Goal: Task Accomplishment & Management: Use online tool/utility

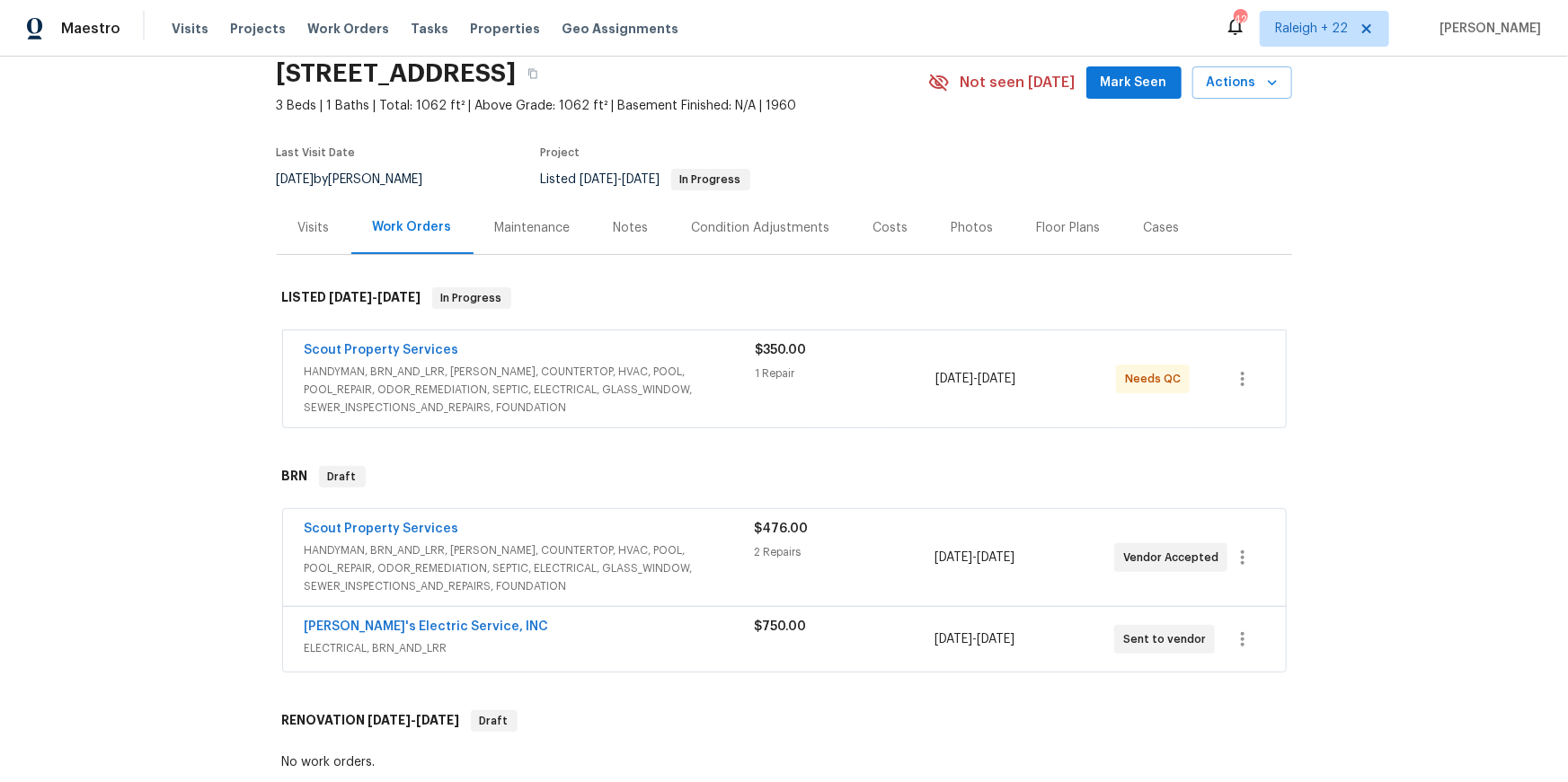
scroll to position [85, 0]
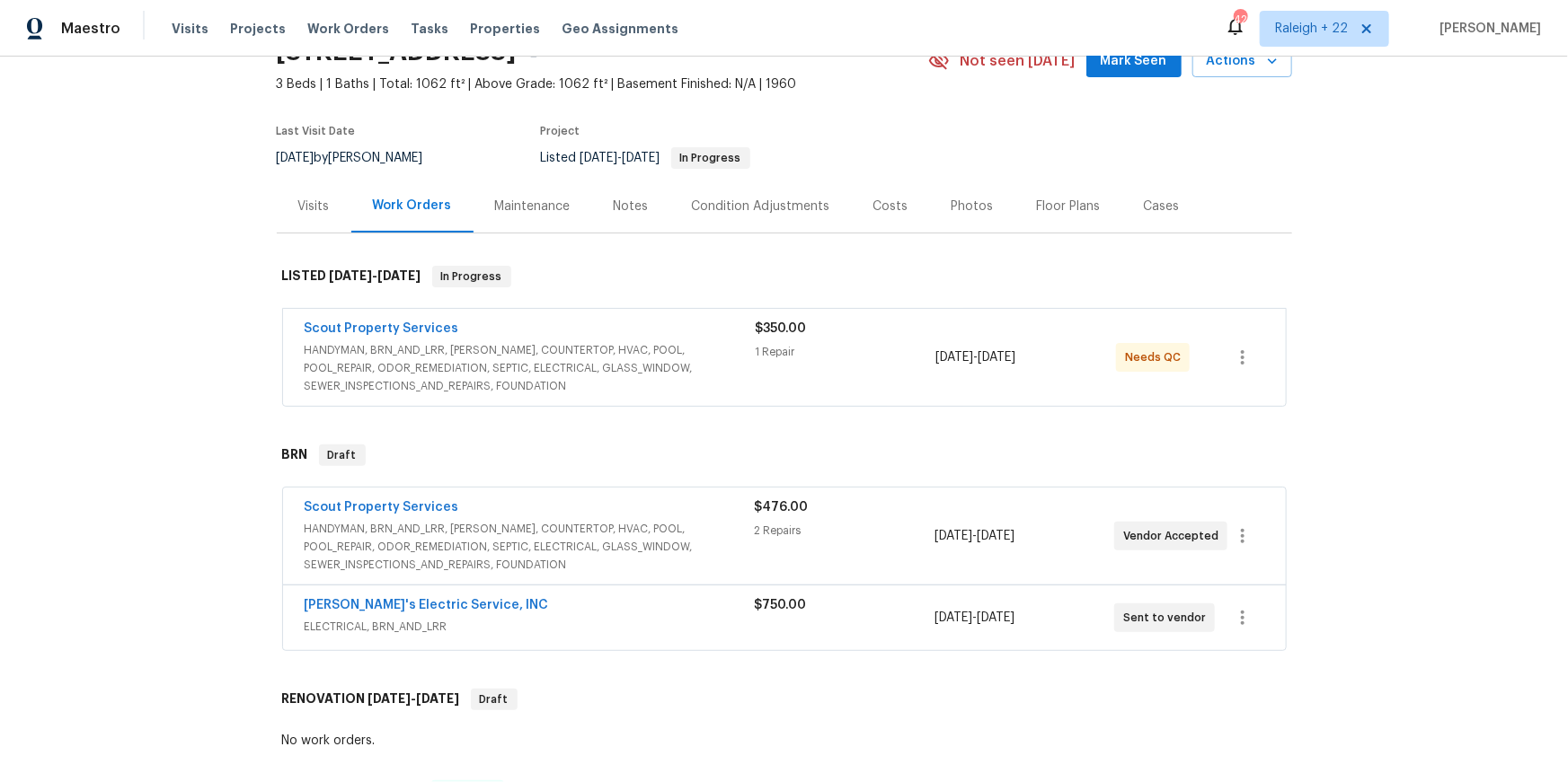
click at [366, 391] on div "Scout Property Services HANDYMAN, BRN_AND_LRR, [PERSON_NAME], COUNTERTOP, HVAC,…" at bounding box center [784, 357] width 1002 height 97
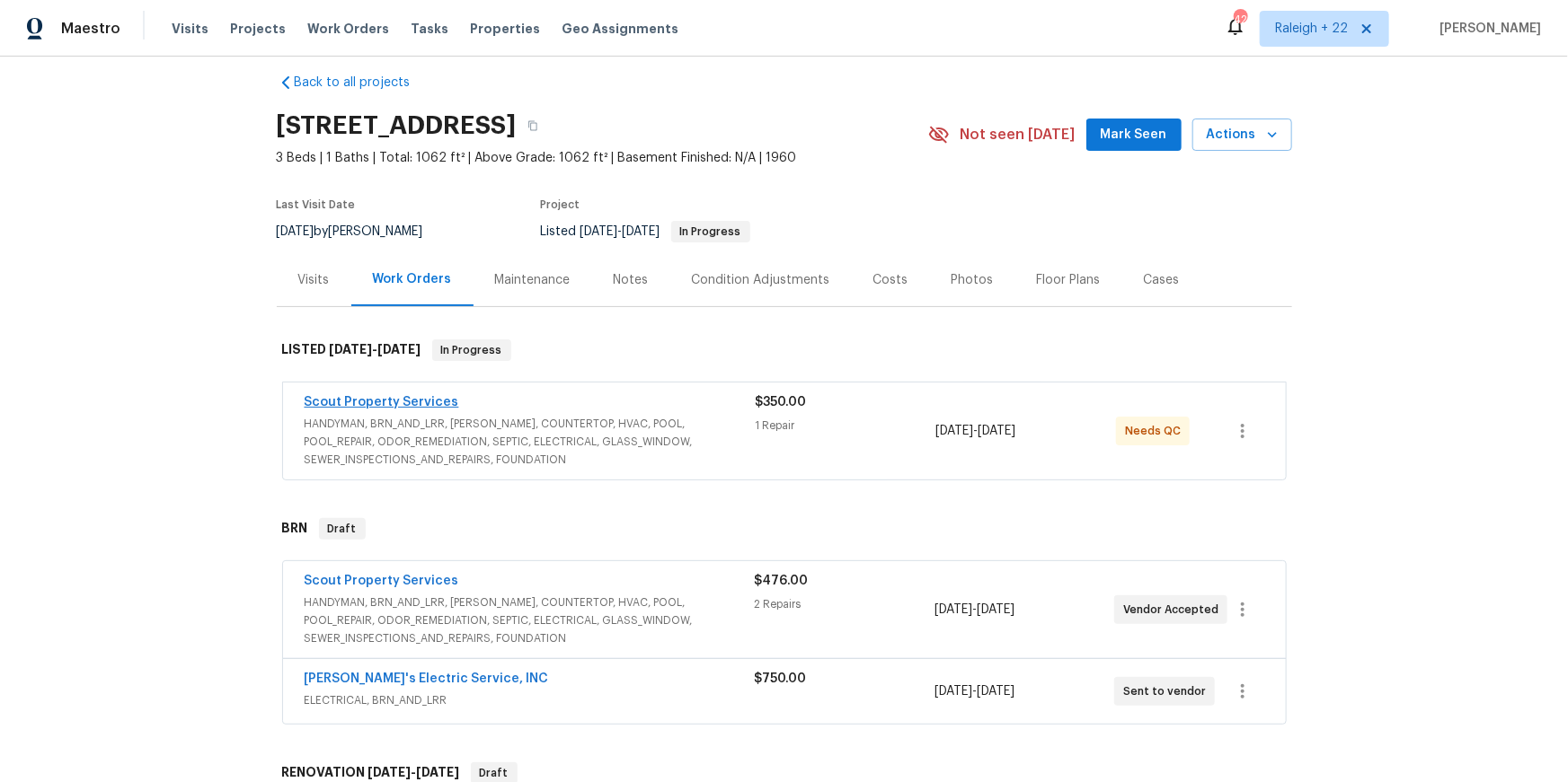
scroll to position [12, 0]
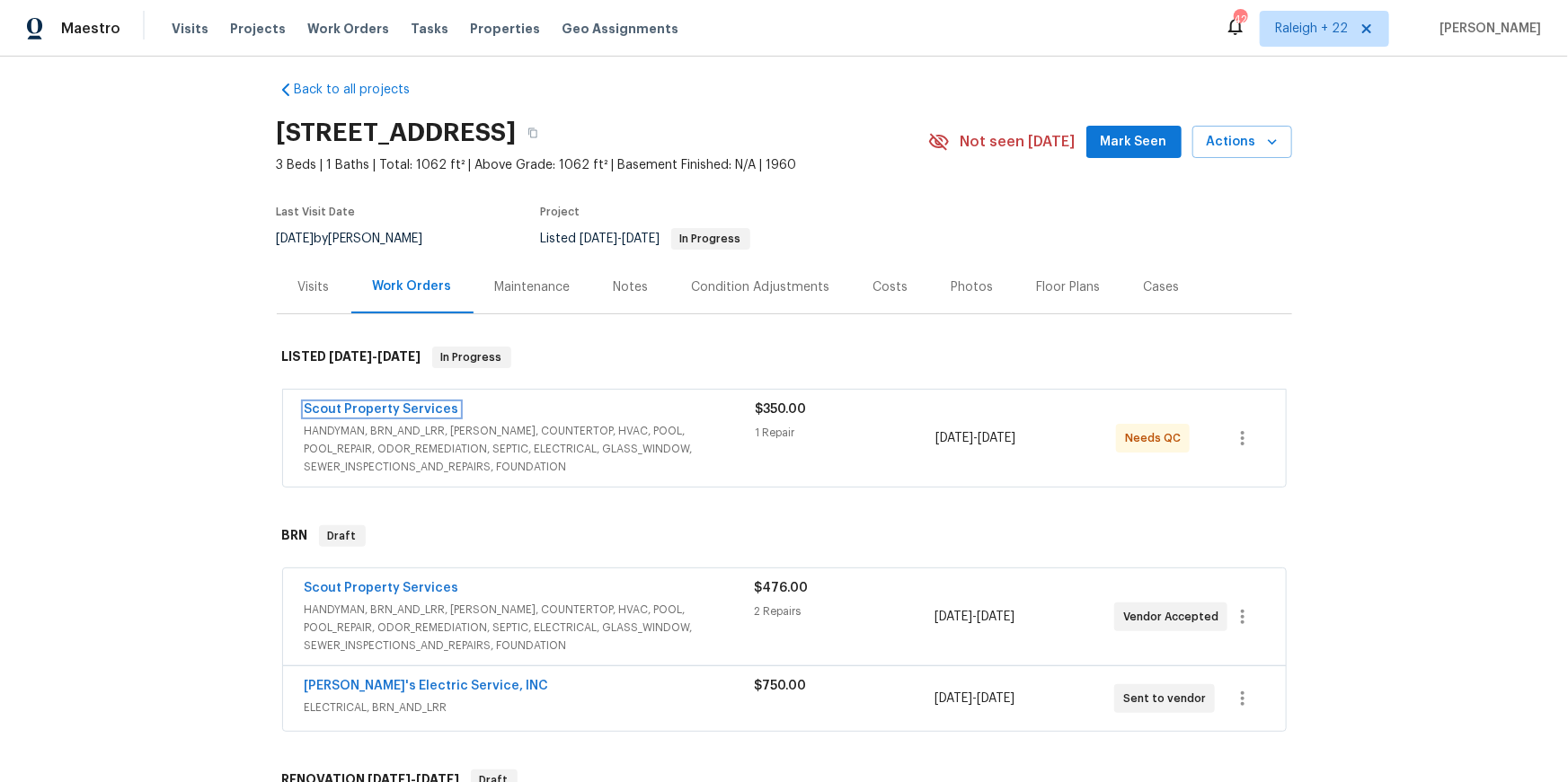
click at [416, 416] on link "Scout Property Services" at bounding box center [382, 409] width 155 height 13
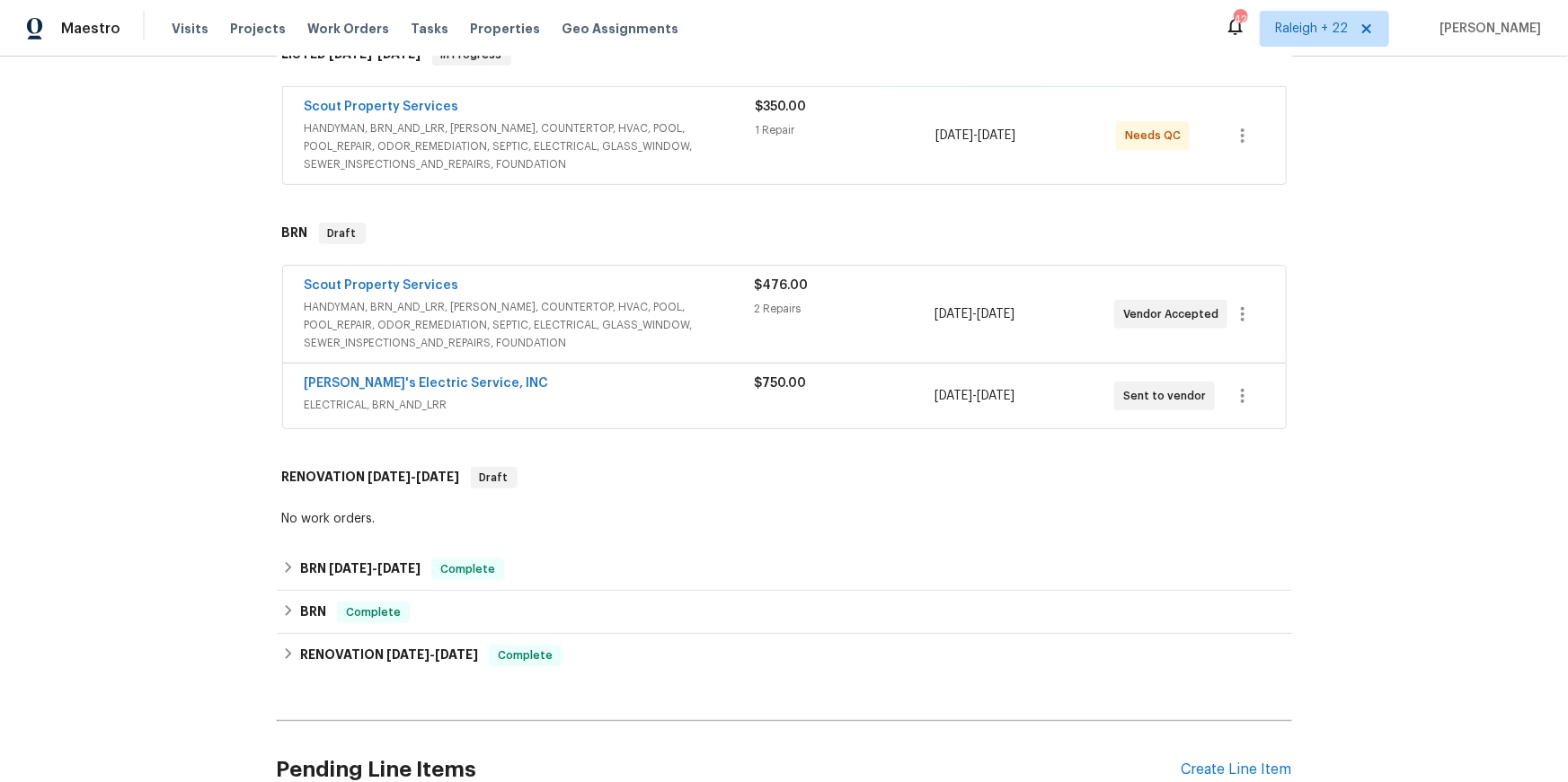
scroll to position [319, 0]
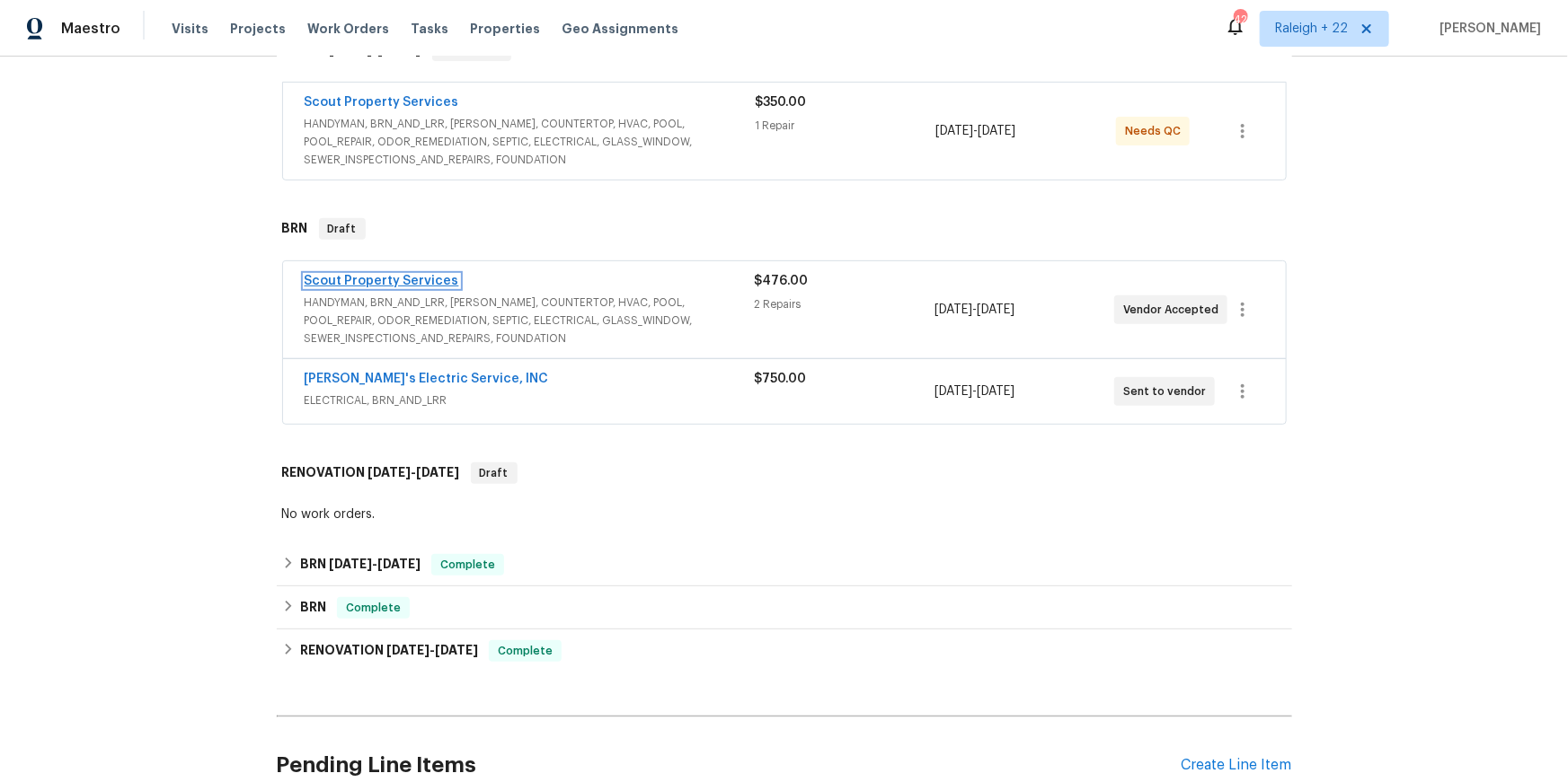
click at [443, 288] on link "Scout Property Services" at bounding box center [382, 281] width 155 height 13
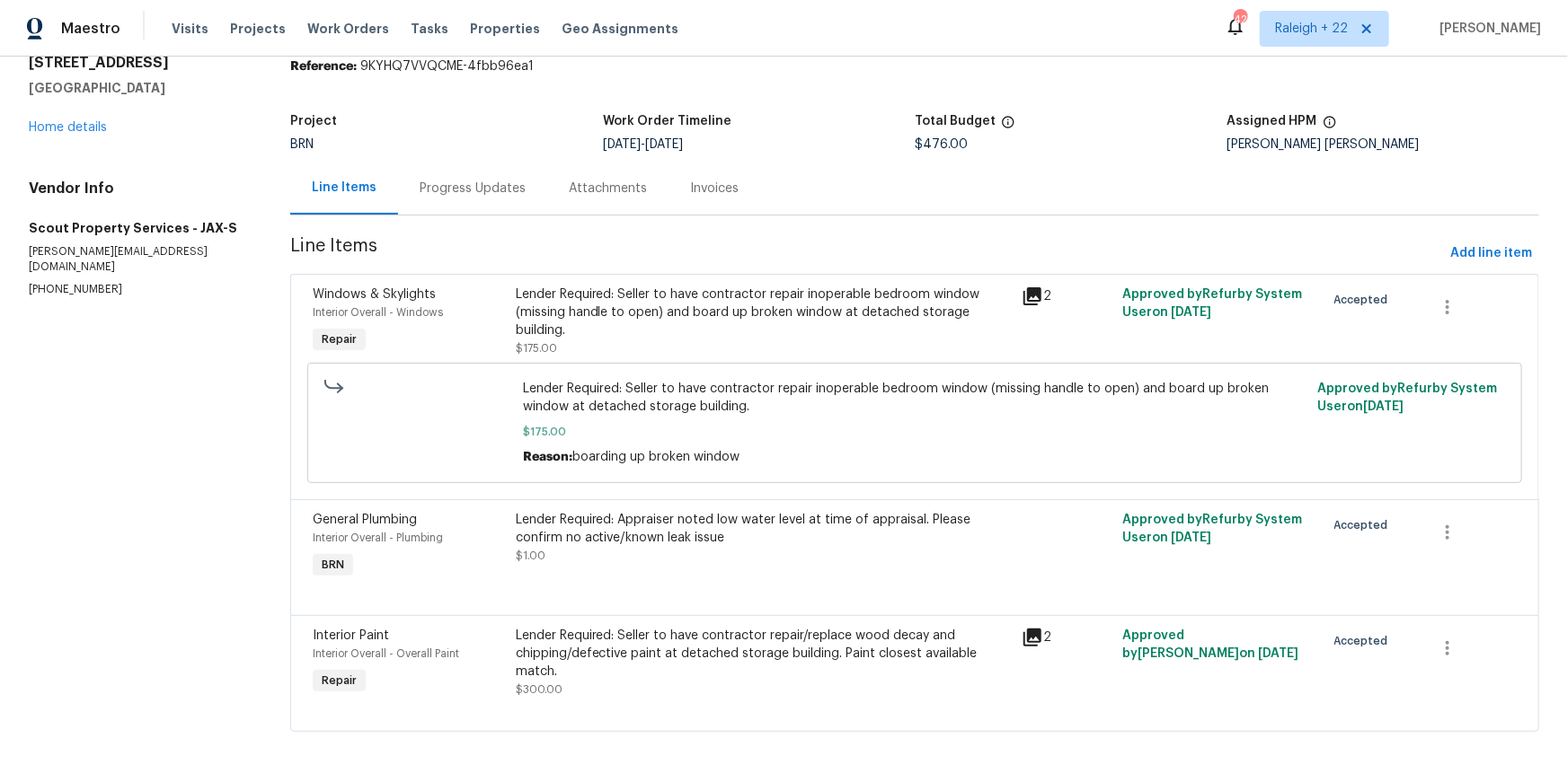
scroll to position [95, 0]
click at [505, 198] on div "Progress Updates" at bounding box center [473, 189] width 106 height 18
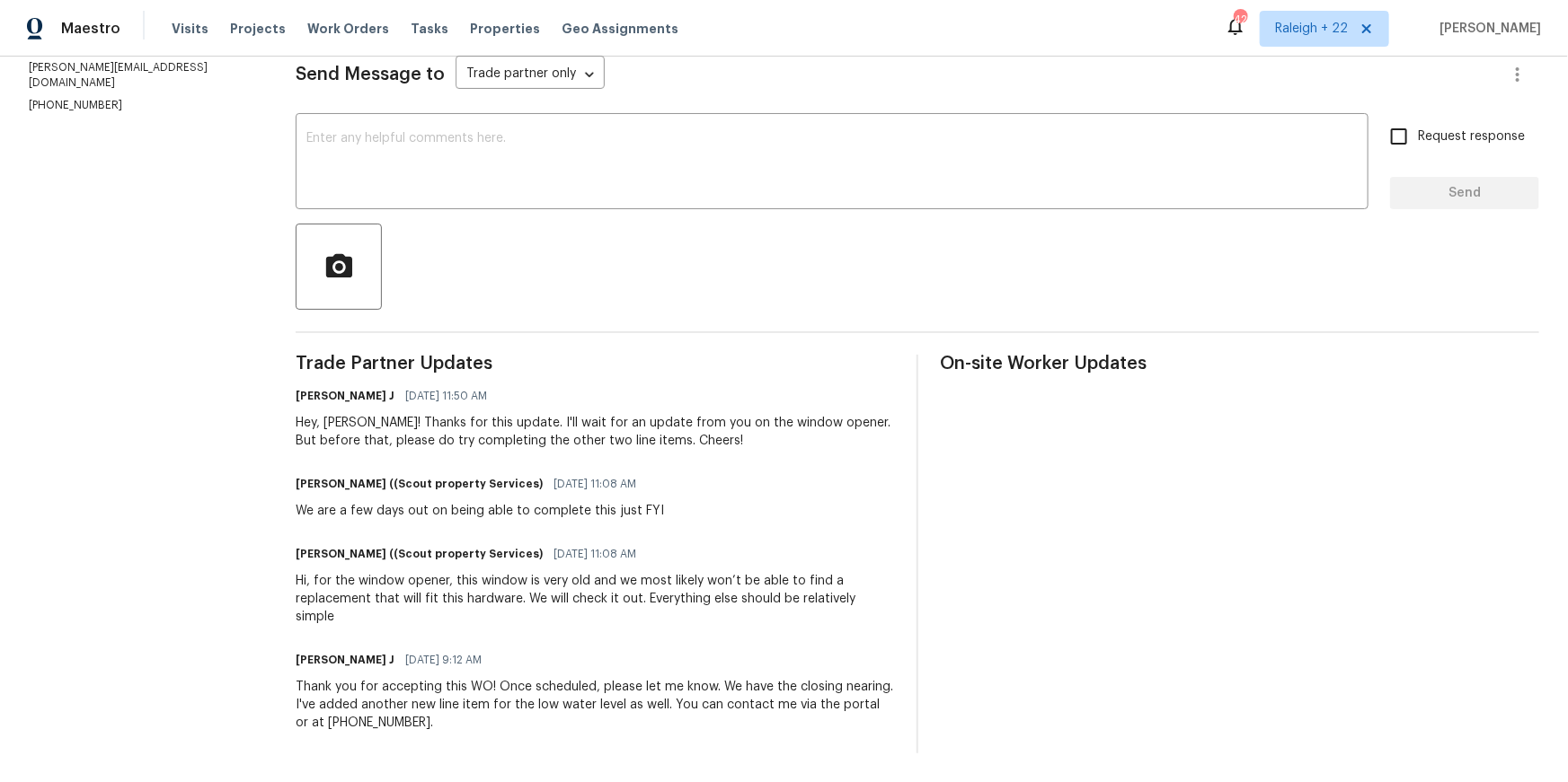
scroll to position [392, 0]
